Goal: Information Seeking & Learning: Learn about a topic

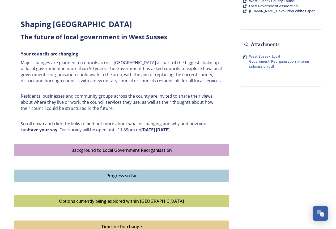
scroll to position [186, 0]
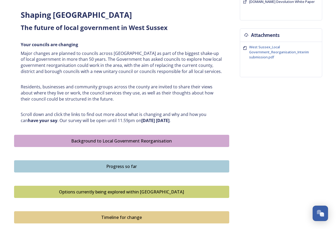
click at [95, 141] on div "Background to Local Government Reorganisation" at bounding box center [122, 141] width 210 height 6
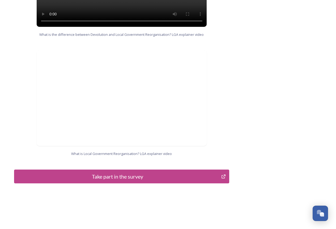
scroll to position [524, 0]
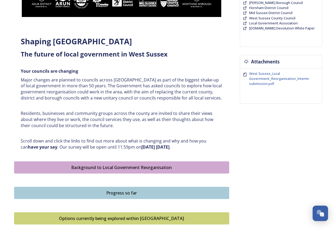
scroll to position [213, 0]
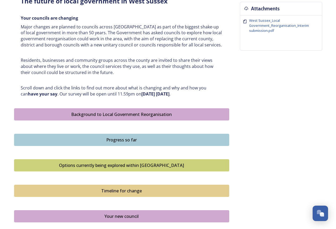
click at [102, 165] on div "Options currently being explored within [GEOGRAPHIC_DATA]" at bounding box center [122, 165] width 210 height 6
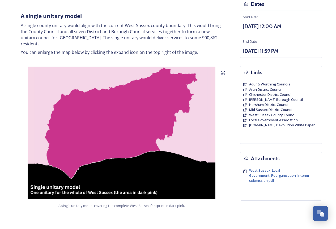
scroll to position [53, 0]
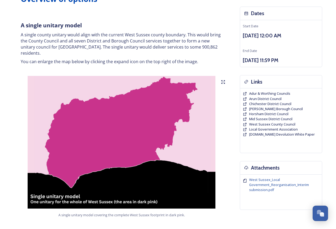
click at [223, 80] on icon at bounding box center [223, 82] width 4 height 4
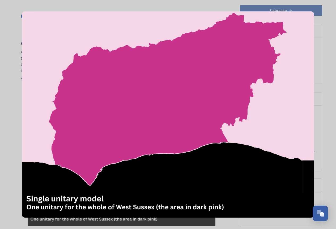
scroll to position [27, 0]
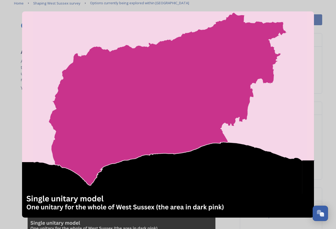
click at [211, 96] on img at bounding box center [168, 114] width 292 height 207
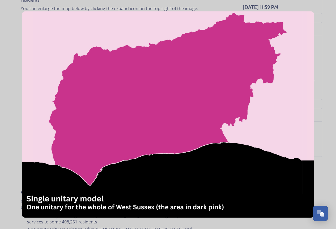
scroll to position [186, 0]
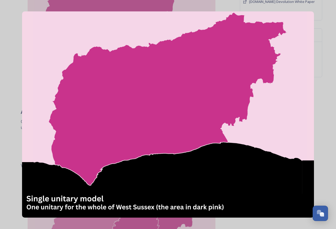
click at [153, 124] on img at bounding box center [168, 114] width 292 height 207
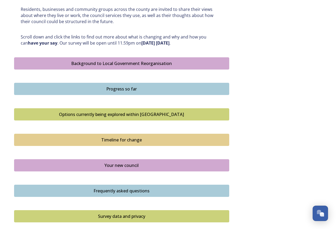
scroll to position [266, 0]
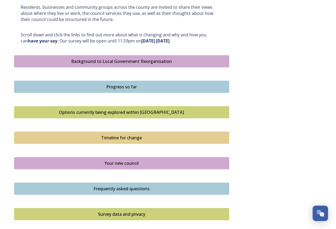
click at [124, 111] on div "Options currently being explored within [GEOGRAPHIC_DATA]" at bounding box center [122, 112] width 210 height 6
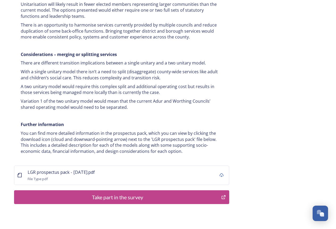
scroll to position [1024, 0]
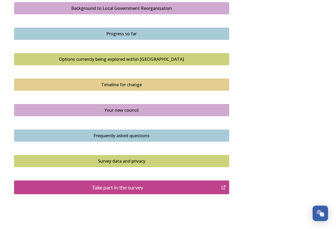
scroll to position [292, 0]
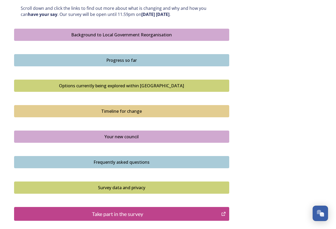
click at [112, 111] on div "Timeline for change" at bounding box center [122, 111] width 210 height 6
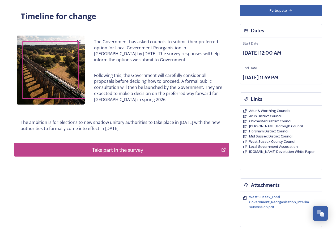
scroll to position [27, 0]
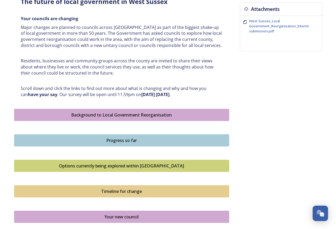
scroll to position [239, 0]
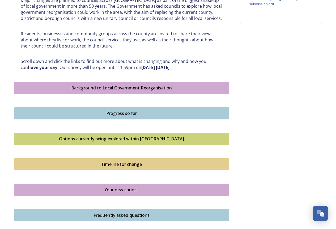
click at [111, 189] on div "Your new council" at bounding box center [122, 190] width 210 height 6
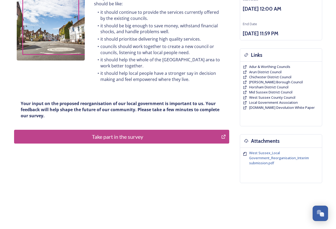
scroll to position [85, 0]
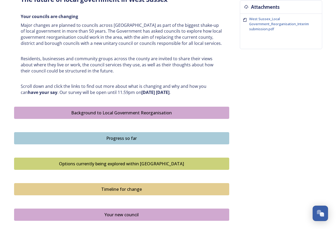
scroll to position [183, 0]
